Goal: Task Accomplishment & Management: Complete application form

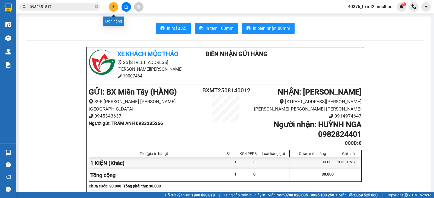
click at [111, 8] on button at bounding box center [113, 6] width 9 height 9
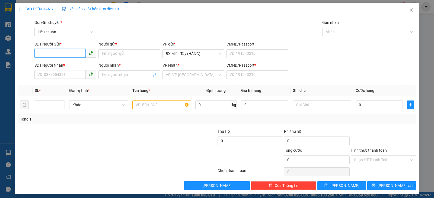
click at [69, 53] on input "SĐT Người Gửi *" at bounding box center [59, 53] width 51 height 9
click at [71, 76] on input "SĐT Người Nhận *" at bounding box center [59, 74] width 51 height 9
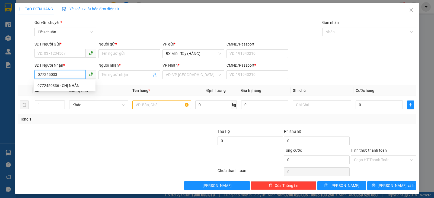
type input "0772450336"
click at [69, 84] on div "0772450336 - CHỊ NHÂN" at bounding box center [64, 86] width 55 height 6
type input "CHỊ NHÂN"
type input "0"
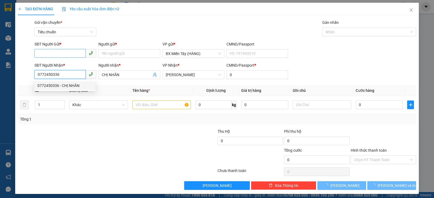
type input "30.000"
type input "0772450336"
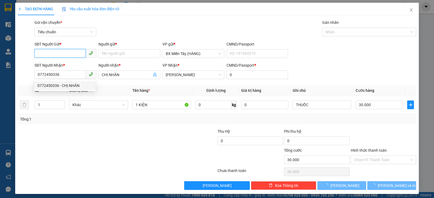
click at [66, 55] on input "SĐT Người Gửi *" at bounding box center [59, 53] width 51 height 9
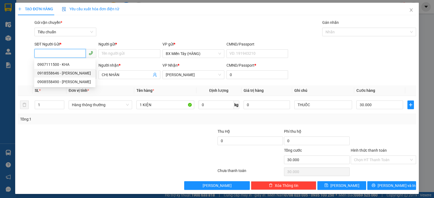
click at [75, 73] on div "0918558646 - [PERSON_NAME]" at bounding box center [64, 73] width 55 height 6
type input "0918558646"
type input "BÁ THÀNH"
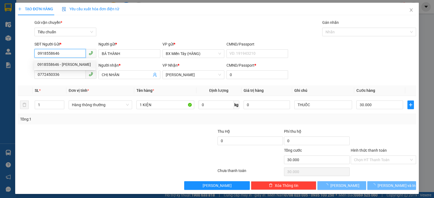
type input "50.000"
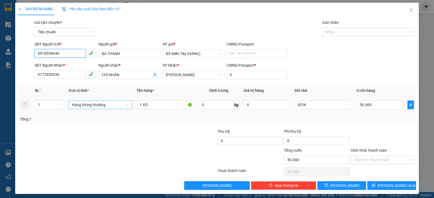
click at [102, 106] on span "Hàng thông thường" at bounding box center [100, 105] width 57 height 8
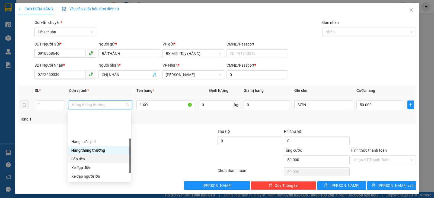
scroll to position [35, 0]
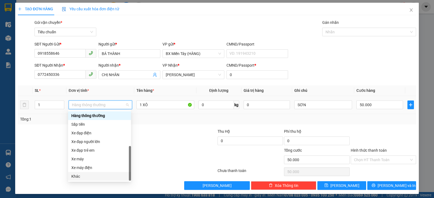
click at [82, 177] on div "Khác" at bounding box center [99, 177] width 56 height 6
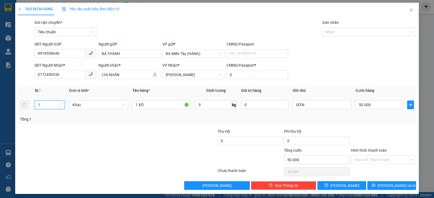
drag, startPoint x: 45, startPoint y: 108, endPoint x: 35, endPoint y: 110, distance: 10.0
click at [35, 110] on div "1" at bounding box center [50, 105] width 30 height 11
type input "4"
drag, startPoint x: 137, startPoint y: 104, endPoint x: 130, endPoint y: 105, distance: 6.6
click at [130, 105] on td "1 XÔ" at bounding box center [161, 105] width 63 height 18
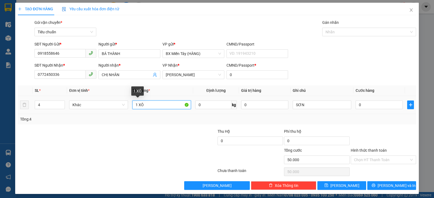
type input "0"
type input "4 XÔ"
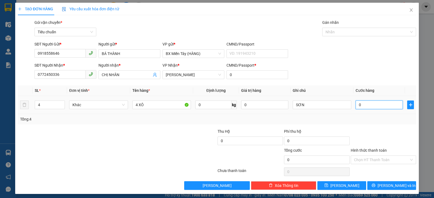
click at [385, 104] on input "0" at bounding box center [379, 105] width 47 height 9
type input "2"
type input "20"
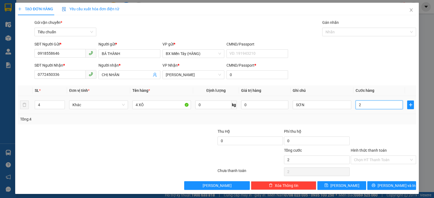
type input "20"
type input "200"
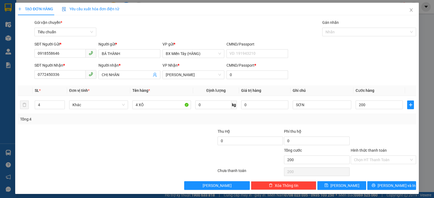
type input "200.000"
click at [388, 123] on div "Tổng: 4" at bounding box center [217, 119] width 398 height 10
click at [388, 103] on input "200.000" at bounding box center [379, 105] width 47 height 9
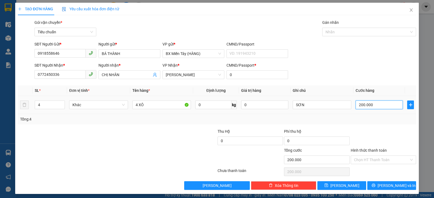
type input "1"
type input "18"
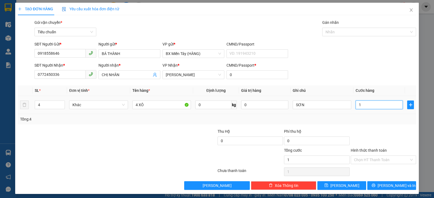
type input "18"
type input "180"
type input "180.000"
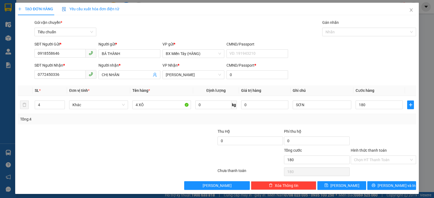
type input "180.000"
drag, startPoint x: 380, startPoint y: 131, endPoint x: 387, endPoint y: 126, distance: 8.5
click at [380, 131] on div at bounding box center [383, 138] width 66 height 19
click at [397, 186] on span "[PERSON_NAME] và In" at bounding box center [397, 186] width 38 height 6
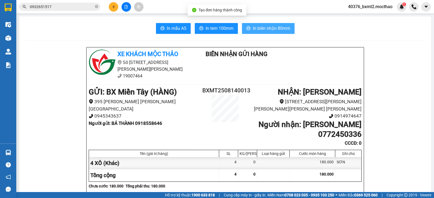
click at [268, 27] on span "In biên nhận 80mm" at bounding box center [271, 28] width 37 height 7
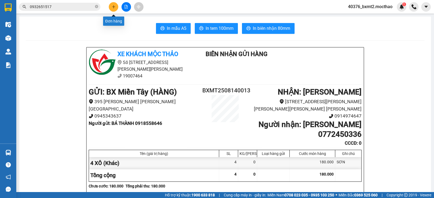
click at [114, 8] on icon "plus" at bounding box center [114, 7] width 4 height 4
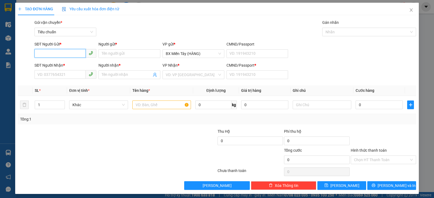
click at [68, 53] on input "SĐT Người Gửi *" at bounding box center [59, 53] width 51 height 9
click at [70, 62] on div "0777149403 - TRUNG" at bounding box center [64, 65] width 55 height 6
type input "0777149403"
type input "TRUNG"
type input "0777149403"
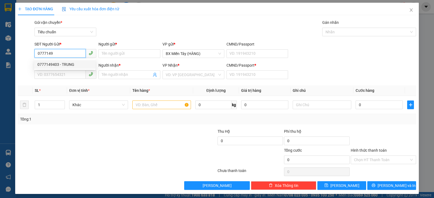
type input "TRUNG"
type input "0"
type input "70.000"
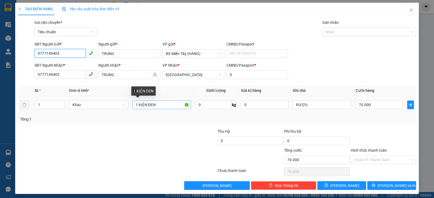
type input "0777149403"
drag, startPoint x: 160, startPoint y: 107, endPoint x: 137, endPoint y: 104, distance: 23.0
click at [137, 104] on input "1 KIỆN ĐEN" at bounding box center [161, 105] width 59 height 9
type input "1 THÙNG"
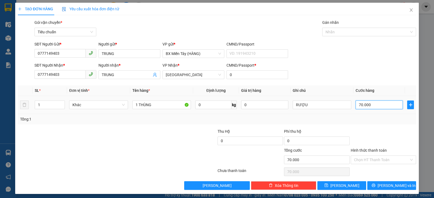
click at [387, 102] on input "70.000" at bounding box center [379, 105] width 47 height 9
click at [387, 128] on div "Transit Pickup Surcharge Ids Transit Deliver Surcharge Ids Transit Deliver Surc…" at bounding box center [217, 105] width 398 height 171
click at [384, 185] on span "[PERSON_NAME] và In" at bounding box center [397, 186] width 38 height 6
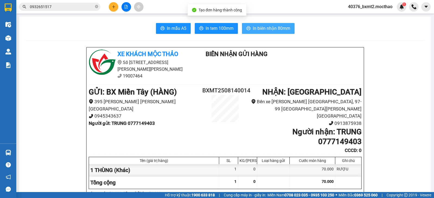
click at [280, 29] on span "In biên nhận 80mm" at bounding box center [271, 28] width 37 height 7
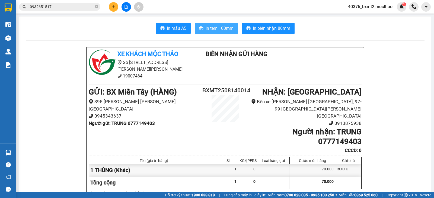
click at [224, 27] on span "In tem 100mm" at bounding box center [220, 28] width 28 height 7
click at [113, 7] on icon "plus" at bounding box center [114, 7] width 4 height 4
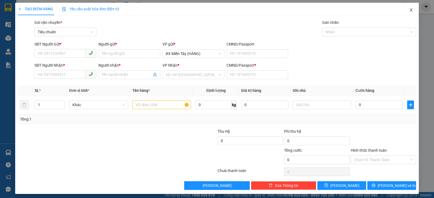
drag, startPoint x: 405, startPoint y: 8, endPoint x: 385, endPoint y: 14, distance: 20.7
click at [405, 8] on span "Close" at bounding box center [411, 10] width 15 height 15
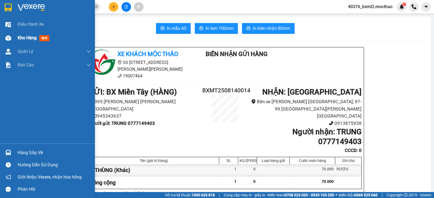
click at [8, 40] on img at bounding box center [8, 38] width 6 height 6
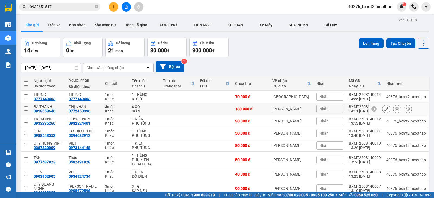
click at [383, 112] on button at bounding box center [387, 108] width 8 height 9
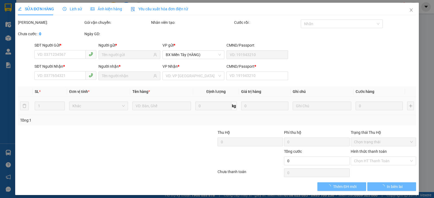
type input "0918558646"
type input "0772450336"
type input "0"
type input "180.000"
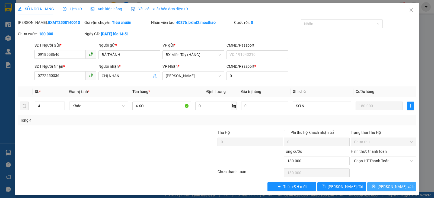
click at [375, 186] on icon "printer" at bounding box center [374, 187] width 4 height 4
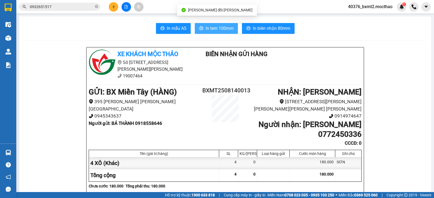
click at [208, 29] on span "In tem 100mm" at bounding box center [220, 28] width 28 height 7
click at [111, 8] on button at bounding box center [113, 6] width 9 height 9
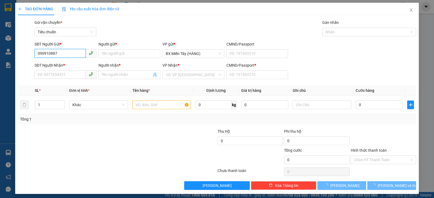
type input "0909108876"
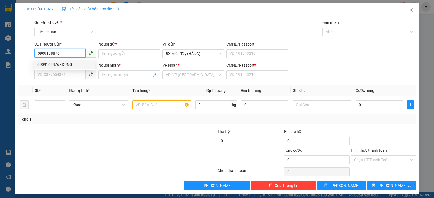
click at [72, 66] on div "0909108876 - DUNG" at bounding box center [64, 65] width 55 height 6
type input "DUNG"
type input "0946698702"
type input "TÂM"
type input "0"
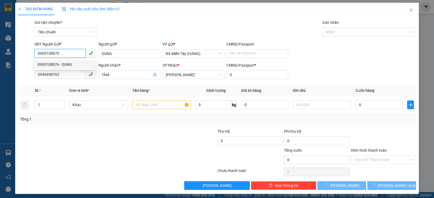
type input "80.000"
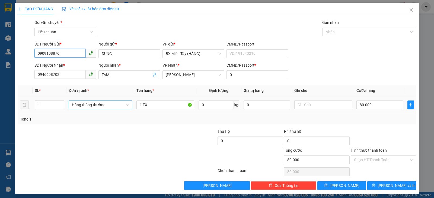
click at [97, 106] on span "Hàng thông thường" at bounding box center [100, 105] width 57 height 8
type input "0909108876"
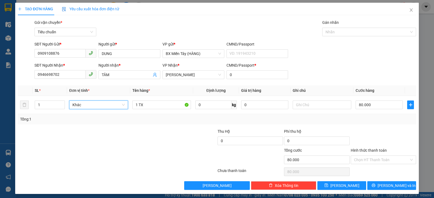
click at [369, 122] on div "Tổng: 1" at bounding box center [217, 119] width 394 height 6
click at [384, 184] on span "[PERSON_NAME] và In" at bounding box center [397, 186] width 38 height 6
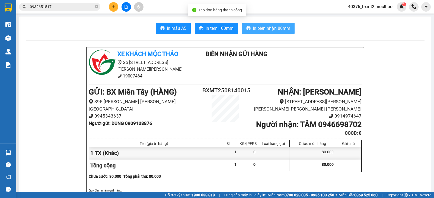
click at [267, 33] on button "In biên nhận 80mm" at bounding box center [268, 28] width 53 height 11
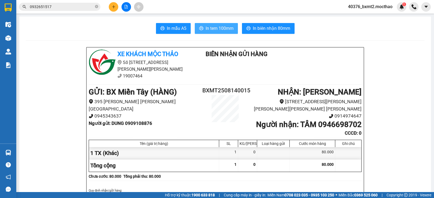
click at [217, 26] on span "In tem 100mm" at bounding box center [220, 28] width 28 height 7
click at [115, 3] on button at bounding box center [113, 6] width 9 height 9
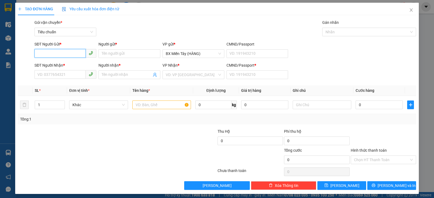
click at [66, 56] on input "SĐT Người Gửi *" at bounding box center [59, 53] width 51 height 9
click at [47, 73] on input "SĐT Người Nhận *" at bounding box center [59, 74] width 51 height 9
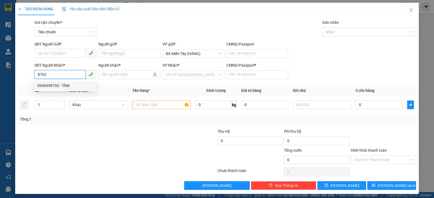
click at [58, 83] on div "0946698702 - TÂM" at bounding box center [64, 86] width 55 height 6
type input "0946698702"
type input "TÂM"
type input "0"
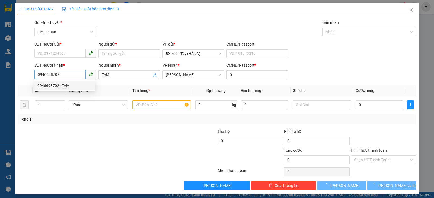
type input "80.000"
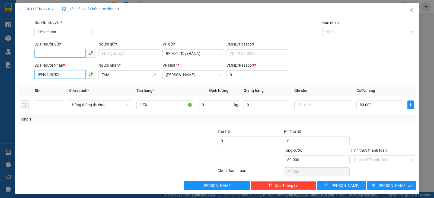
type input "0946698702"
click at [58, 52] on input "SĐT Người Gửi *" at bounding box center [59, 53] width 51 height 9
click at [62, 64] on div "0909108876 - DUNG" at bounding box center [64, 65] width 55 height 6
type input "0909108876"
type input "DUNG"
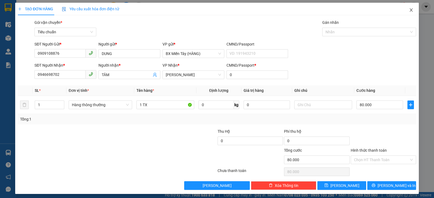
click at [409, 13] on span "Close" at bounding box center [411, 10] width 15 height 15
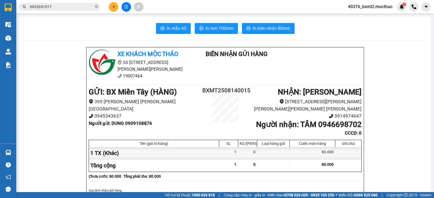
click at [115, 6] on icon "plus" at bounding box center [114, 7] width 4 height 4
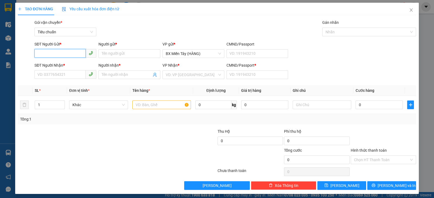
click at [74, 54] on input "SĐT Người Gửi *" at bounding box center [59, 53] width 51 height 9
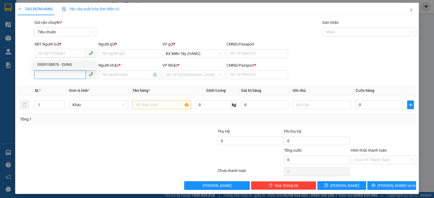
click at [61, 75] on input "SĐT Người Nhận *" at bounding box center [59, 74] width 51 height 9
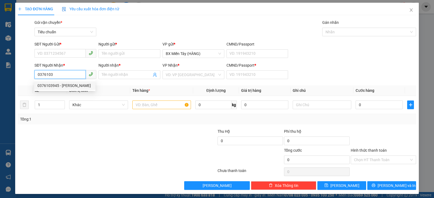
click at [70, 85] on div "0376103945 - [PERSON_NAME]" at bounding box center [64, 86] width 55 height 6
type input "0376103945"
type input "PHÚC THÀNH"
type input "0"
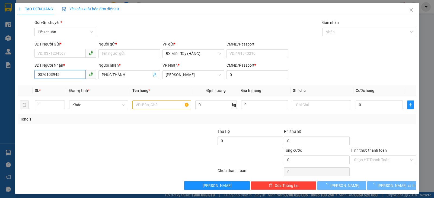
type input "120.000"
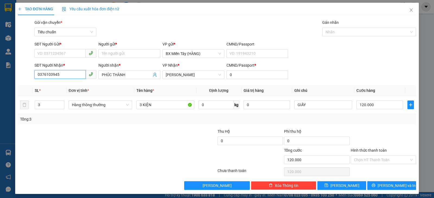
type input "0376103945"
click at [64, 49] on div "SĐT Người Gửi * VD: 0371234567" at bounding box center [65, 50] width 62 height 19
click at [65, 55] on input "SĐT Người Gửi *" at bounding box center [59, 53] width 51 height 9
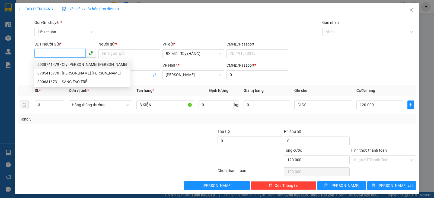
click at [72, 64] on div "0938741479 - Cty [PERSON_NAME] [PERSON_NAME]" at bounding box center [82, 65] width 90 height 6
type input "0938741479"
type input "Cty [PERSON_NAME] [PERSON_NAME]"
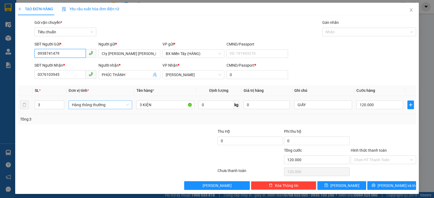
click at [97, 104] on span "Hàng thông thường" at bounding box center [100, 105] width 57 height 8
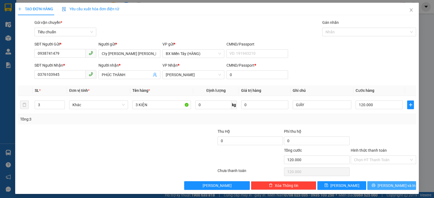
click at [375, 185] on icon "printer" at bounding box center [374, 186] width 4 height 4
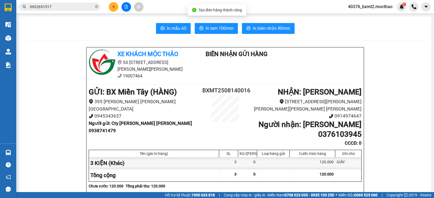
click at [278, 23] on button "In biên nhận 80mm" at bounding box center [268, 28] width 53 height 11
click at [217, 26] on span "In tem 100mm" at bounding box center [220, 28] width 28 height 7
click at [113, 10] on button at bounding box center [113, 6] width 9 height 9
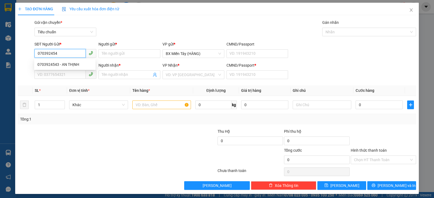
type input "0703924543"
click at [80, 65] on div "0703924543 - AN THỊNH" at bounding box center [64, 65] width 55 height 6
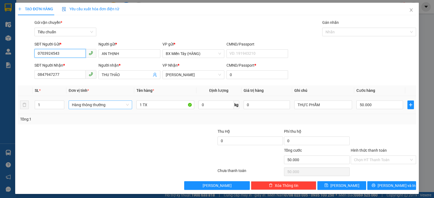
click at [102, 103] on span "Hàng thông thường" at bounding box center [100, 105] width 57 height 8
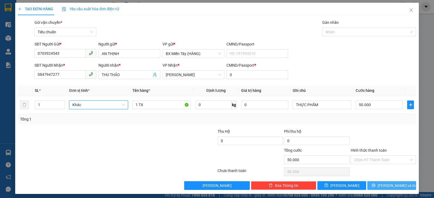
click at [374, 187] on button "[PERSON_NAME] và In" at bounding box center [391, 186] width 49 height 9
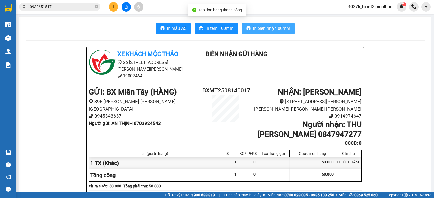
click at [268, 26] on span "In biên nhận 80mm" at bounding box center [271, 28] width 37 height 7
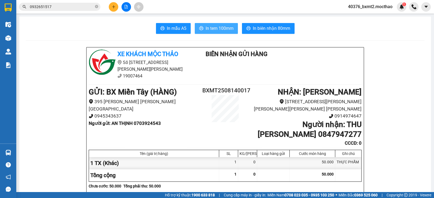
click at [212, 27] on span "In tem 100mm" at bounding box center [220, 28] width 28 height 7
click at [112, 9] on button at bounding box center [113, 6] width 9 height 9
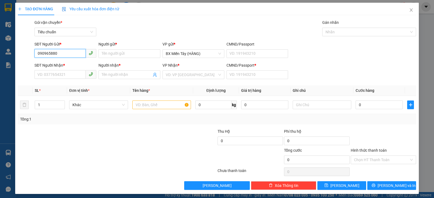
type input "0909658801"
click at [53, 66] on div "0909658801 - [PERSON_NAME]" at bounding box center [64, 65] width 55 height 6
type input "HIỆP"
type input "0766719454"
type input "HUỲNH"
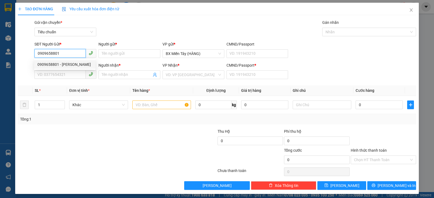
type input "0"
type input "30.000"
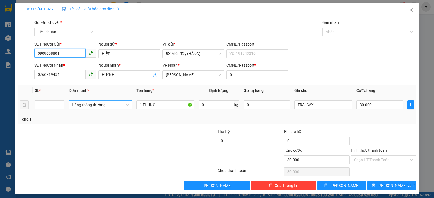
click at [100, 104] on span "Hàng thông thường" at bounding box center [100, 105] width 57 height 8
type input "0909658801"
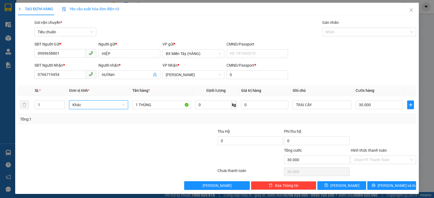
click at [371, 124] on div "Tổng: 1" at bounding box center [217, 119] width 398 height 10
click at [368, 165] on div "Hình thức thanh toán Chọn HT Thanh Toán" at bounding box center [383, 157] width 65 height 19
click at [370, 159] on input "Hình thức thanh toán" at bounding box center [381, 160] width 55 height 8
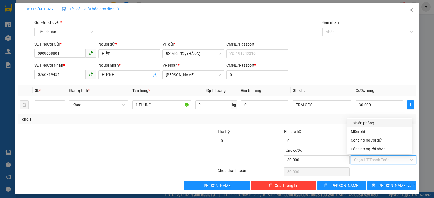
click at [359, 125] on div "Tại văn phòng" at bounding box center [380, 123] width 58 height 6
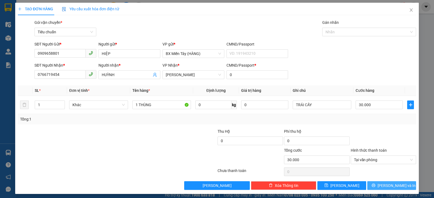
click at [385, 185] on span "[PERSON_NAME] và In" at bounding box center [397, 186] width 38 height 6
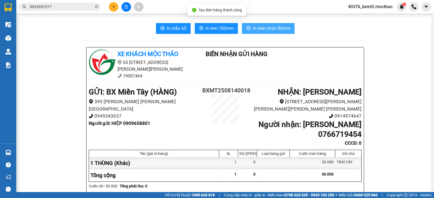
click at [268, 27] on span "In biên nhận 80mm" at bounding box center [271, 28] width 37 height 7
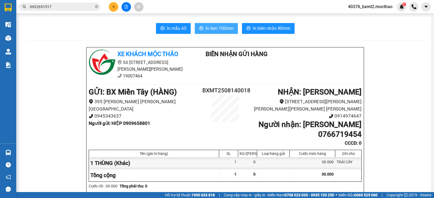
click at [220, 30] on span "In tem 100mm" at bounding box center [220, 28] width 28 height 7
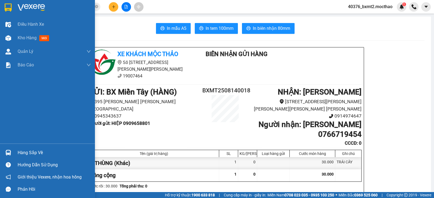
click at [6, 37] on img at bounding box center [8, 38] width 6 height 6
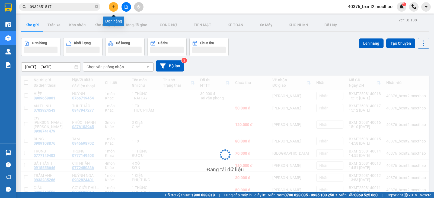
click at [115, 8] on icon "plus" at bounding box center [114, 7] width 4 height 4
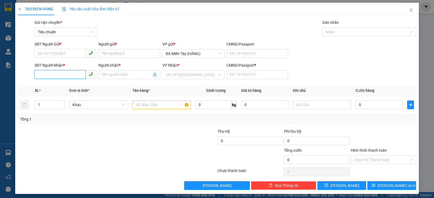
click at [61, 76] on input "SĐT Người Nhận *" at bounding box center [59, 74] width 51 height 9
drag, startPoint x: 51, startPoint y: 75, endPoint x: 31, endPoint y: 80, distance: 20.7
click at [31, 80] on div "SĐT Người [PERSON_NAME] * 6965 6965 Người [PERSON_NAME] * Tên người [PERSON_NAM…" at bounding box center [217, 71] width 400 height 19
click at [57, 85] on div "0979369469 - QUẾ THÔNG" at bounding box center [64, 86] width 55 height 6
type input "0979369469"
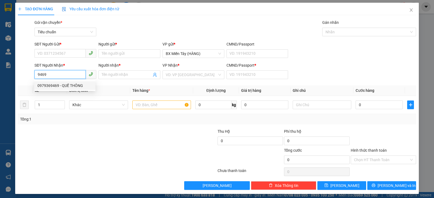
type input "QUẾ THÔNG"
type input "0"
type input "30.000"
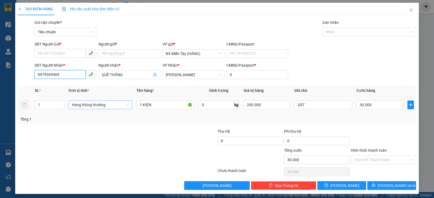
click at [94, 104] on span "Hàng thông thường" at bounding box center [100, 105] width 57 height 8
type input "0979369469"
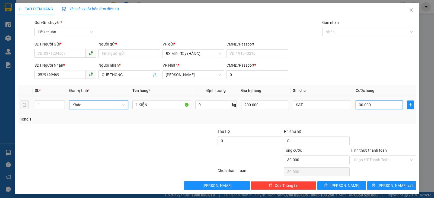
click at [378, 103] on input "30.000" at bounding box center [379, 105] width 47 height 9
type input "4"
type input "40"
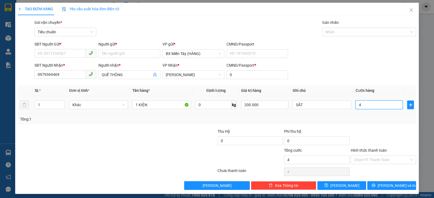
type input "40"
type input "40.000"
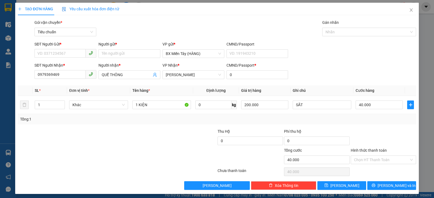
click at [368, 116] on div "Tổng: 1" at bounding box center [217, 119] width 394 height 6
click at [62, 49] on input "SĐT Người Gửi *" at bounding box center [59, 53] width 51 height 9
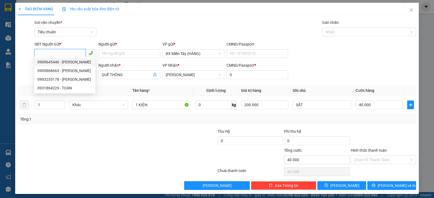
click at [68, 62] on div "0909645446 - [PERSON_NAME]" at bounding box center [64, 62] width 55 height 6
type input "0909645446"
type input "THÀNH CÔNG"
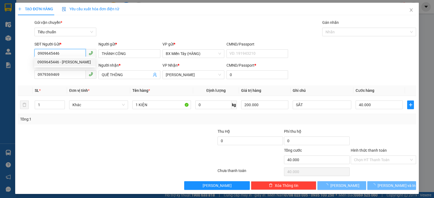
type input "30.000"
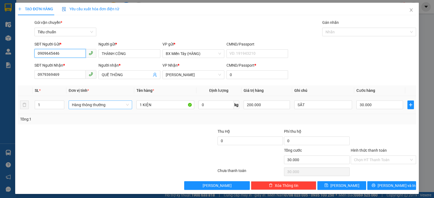
click at [101, 102] on span "Hàng thông thường" at bounding box center [100, 105] width 57 height 8
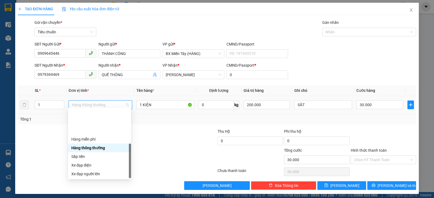
drag, startPoint x: 79, startPoint y: 173, endPoint x: 148, endPoint y: 171, distance: 69.8
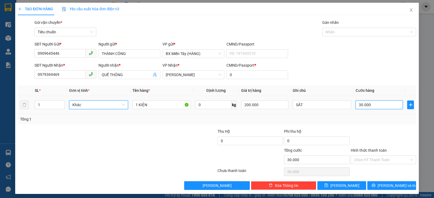
click at [371, 102] on input "30.000" at bounding box center [379, 105] width 47 height 9
type input "4"
type input "40"
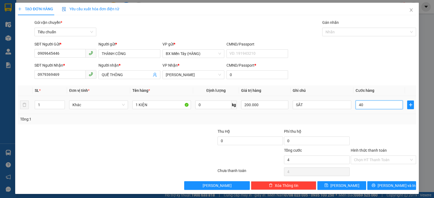
type input "40"
click at [387, 122] on div "Transit Pickup Surcharge Ids Transit Deliver Surcharge Ids Transit Deliver Surc…" at bounding box center [217, 105] width 398 height 171
click at [397, 184] on span "[PERSON_NAME] và In" at bounding box center [397, 186] width 38 height 6
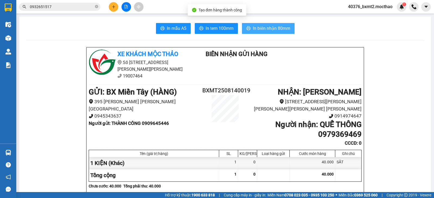
click at [261, 23] on button "In biên nhận 80mm" at bounding box center [268, 28] width 53 height 11
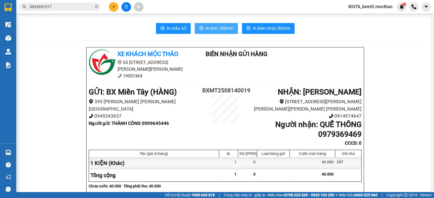
click at [216, 30] on span "In tem 100mm" at bounding box center [220, 28] width 28 height 7
click at [113, 7] on icon "plus" at bounding box center [114, 7] width 4 height 4
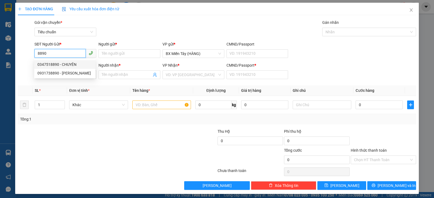
click at [58, 64] on div "0347518890 - CHUYÊN" at bounding box center [64, 65] width 55 height 6
type input "0347518890"
type input "CHUYÊN"
type input "0393835056"
type input "NGA"
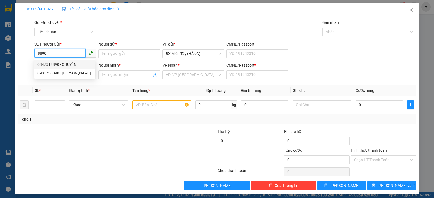
type input "0"
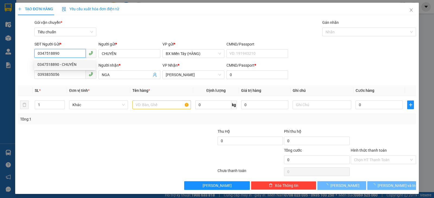
type input "50.000"
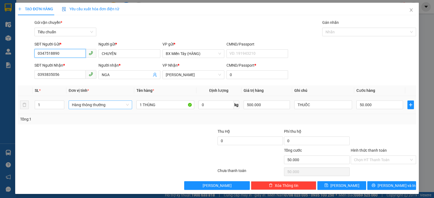
click at [95, 108] on span "Hàng thông thường" at bounding box center [100, 105] width 57 height 8
type input "0347518890"
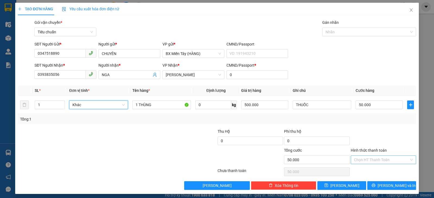
click at [375, 163] on input "Hình thức thanh toán" at bounding box center [381, 160] width 55 height 8
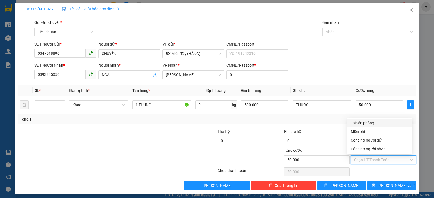
click at [369, 123] on div "Tại văn phòng" at bounding box center [380, 123] width 58 height 6
type input "0"
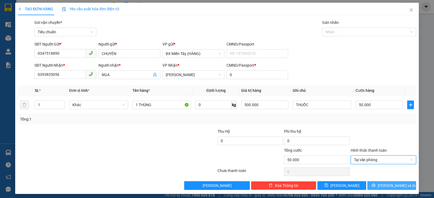
drag, startPoint x: 383, startPoint y: 184, endPoint x: 377, endPoint y: 176, distance: 10.3
click at [383, 185] on button "[PERSON_NAME] và In" at bounding box center [391, 186] width 49 height 9
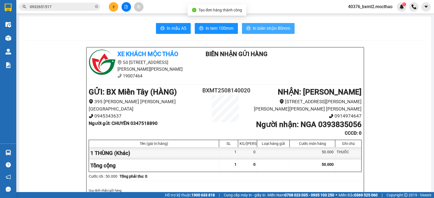
click at [275, 32] on span "In biên nhận 80mm" at bounding box center [271, 28] width 37 height 7
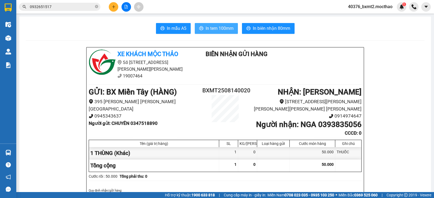
click at [221, 27] on span "In tem 100mm" at bounding box center [220, 28] width 28 height 7
